Goal: Information Seeking & Learning: Learn about a topic

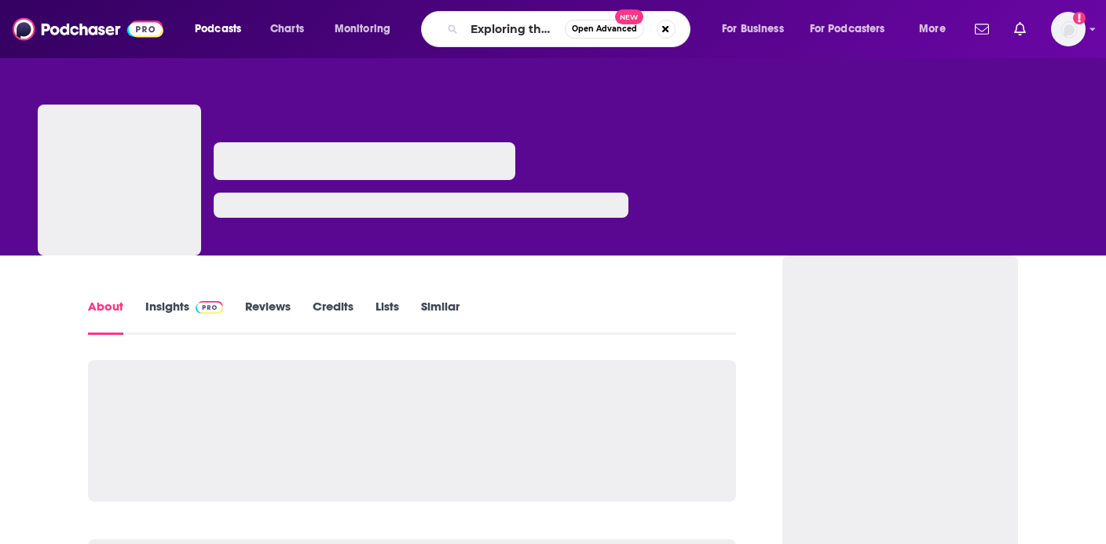
scroll to position [0, 262]
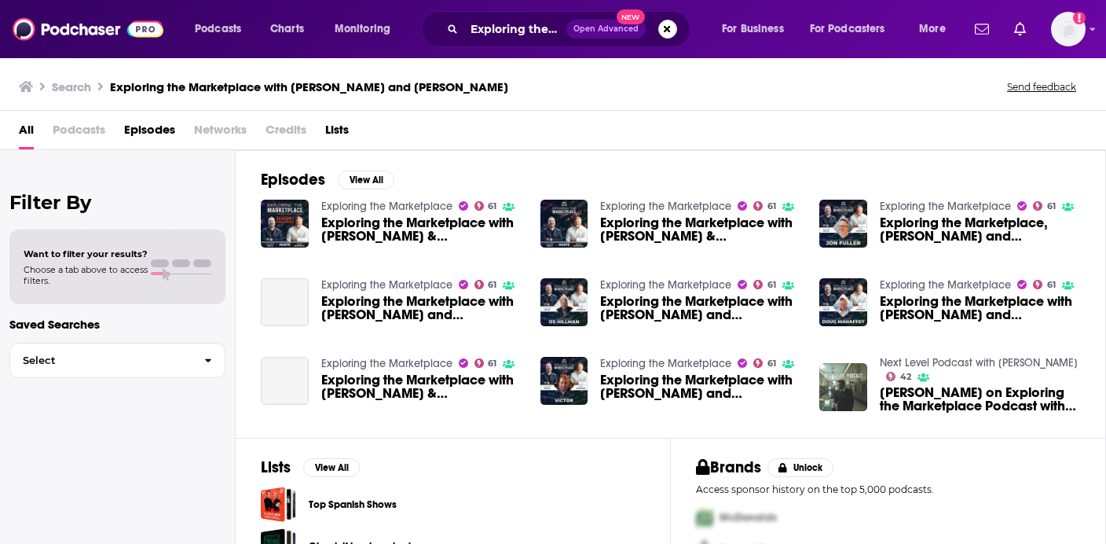
click at [387, 218] on span "Exploring the Marketplace with [PERSON_NAME] & [PERSON_NAME] (S:1 - Ep 50)" at bounding box center [421, 229] width 200 height 27
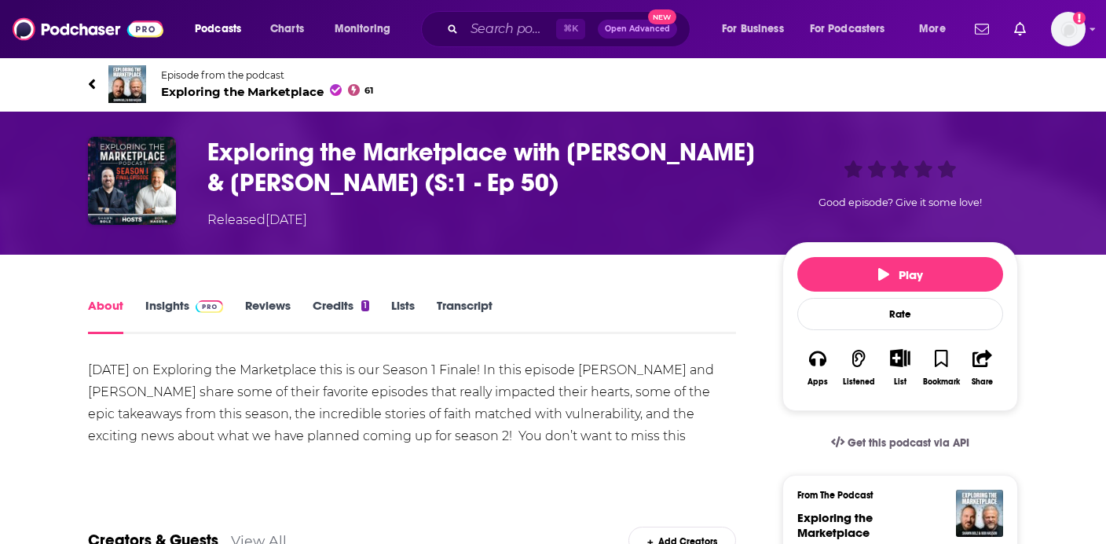
click at [252, 96] on span "Exploring the Marketplace 61" at bounding box center [267, 91] width 212 height 15
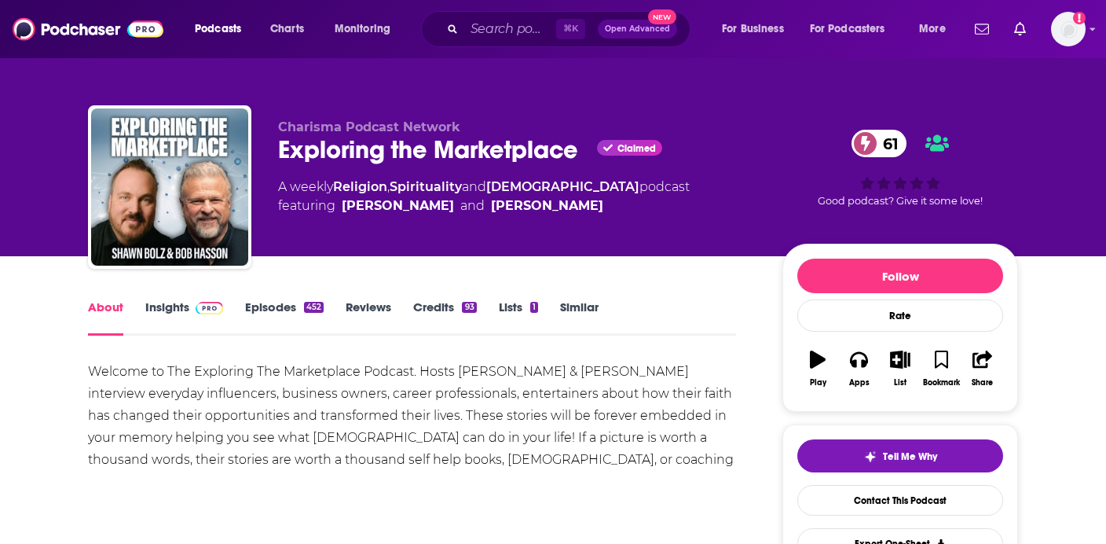
click at [285, 309] on link "Episodes 452" at bounding box center [284, 317] width 79 height 36
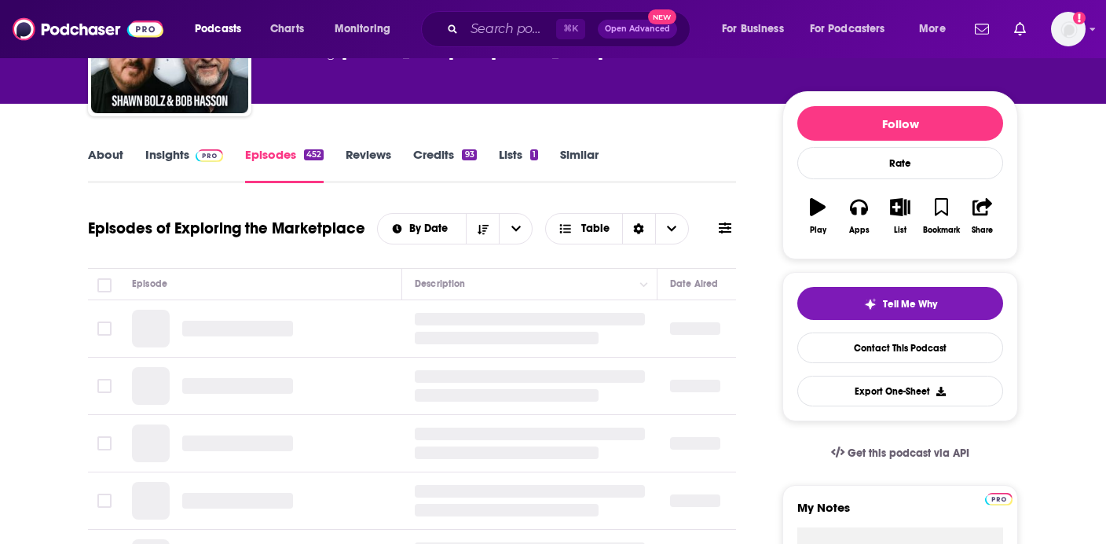
scroll to position [154, 0]
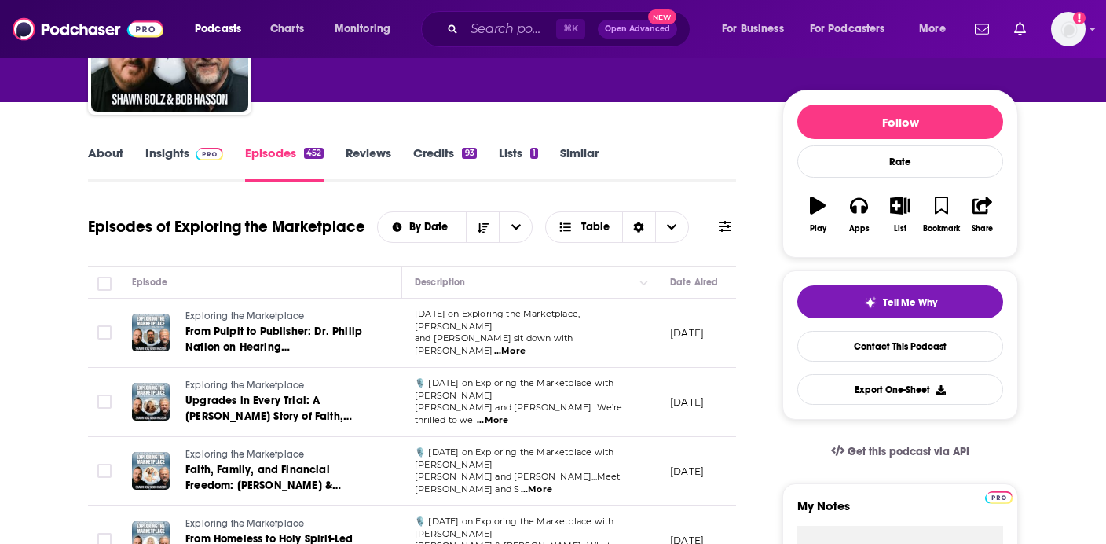
click at [189, 152] on span at bounding box center [206, 152] width 34 height 15
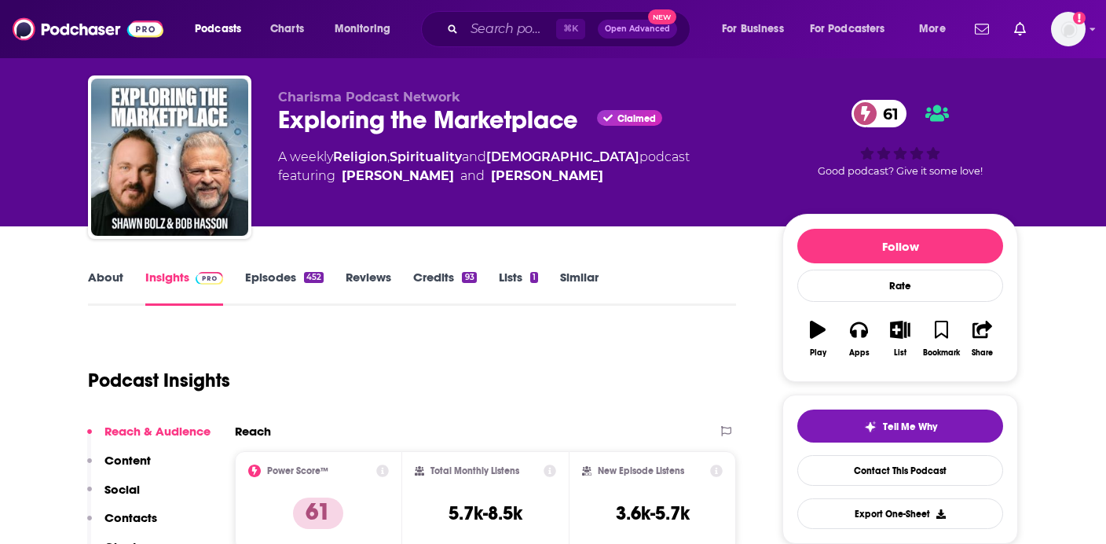
scroll to position [33, 0]
